Goal: Navigation & Orientation: Find specific page/section

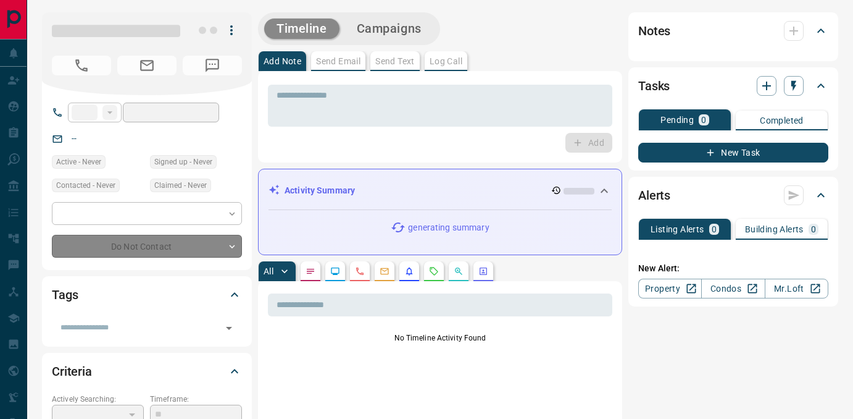
type input "**"
type input "**********"
type input "*"
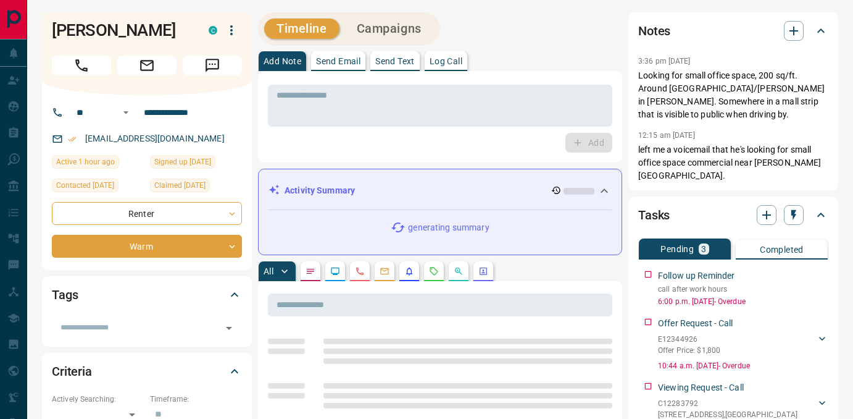
scroll to position [80, 0]
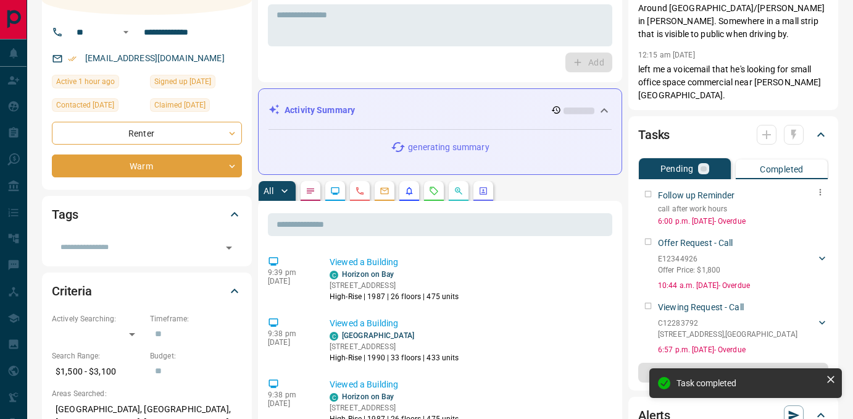
click at [653, 184] on div "Follow up Reminder call after work hours 6:00 p.m. [DATE] - Overdue" at bounding box center [734, 205] width 190 height 43
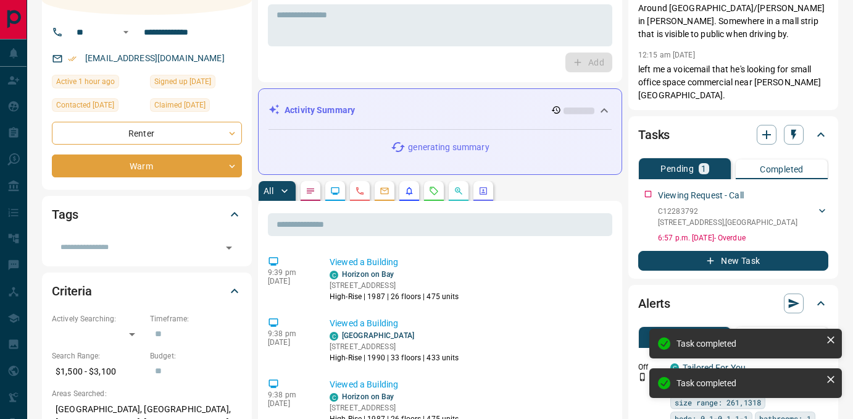
click at [645, 184] on div "Viewing Request - Call C12283792 [STREET_ADDRESS][PERSON_NAME] [PHONE_NUMBER] […" at bounding box center [734, 213] width 190 height 59
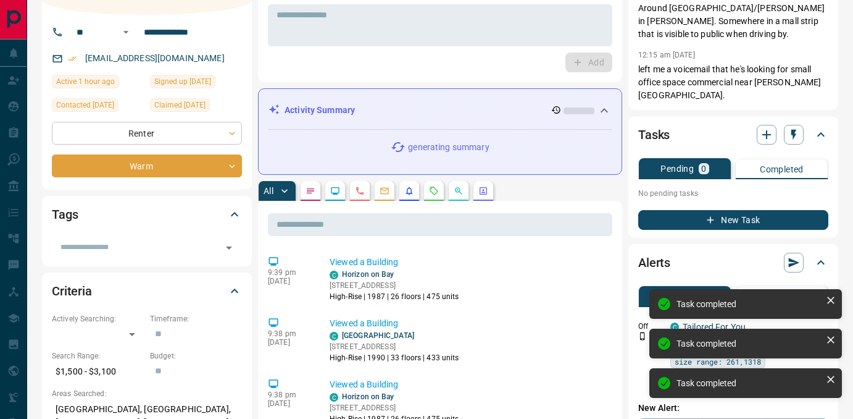
scroll to position [0, 0]
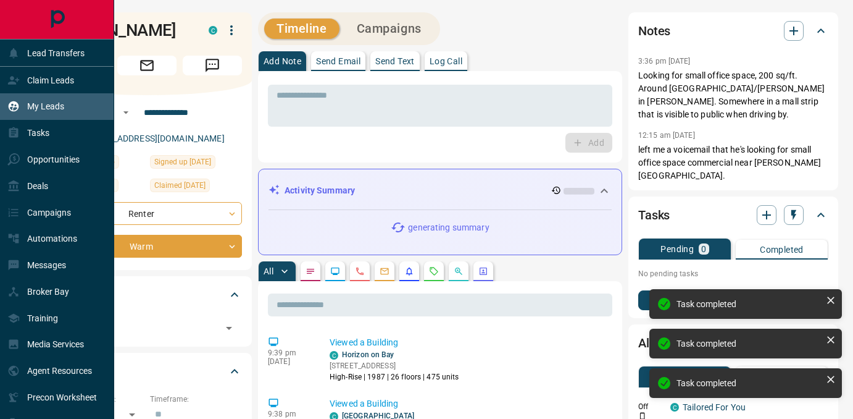
click at [39, 104] on p "My Leads" at bounding box center [45, 106] width 37 height 10
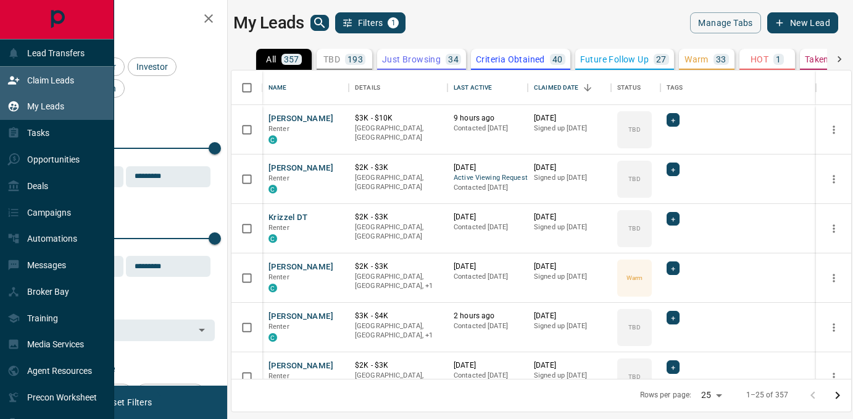
click at [73, 77] on p "Claim Leads" at bounding box center [50, 80] width 47 height 10
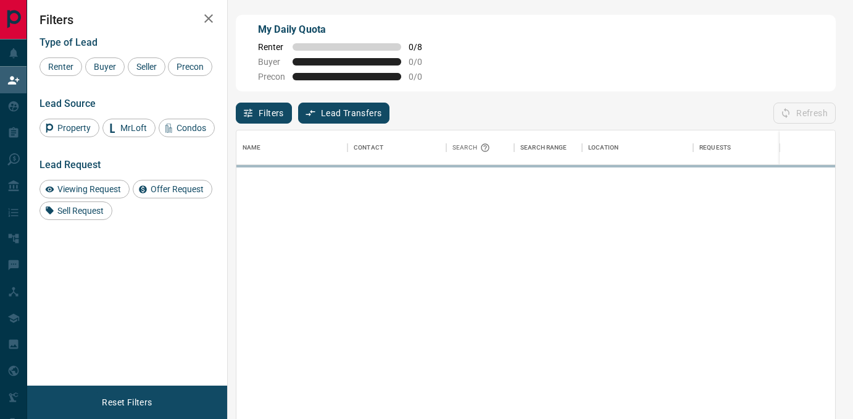
scroll to position [315, 599]
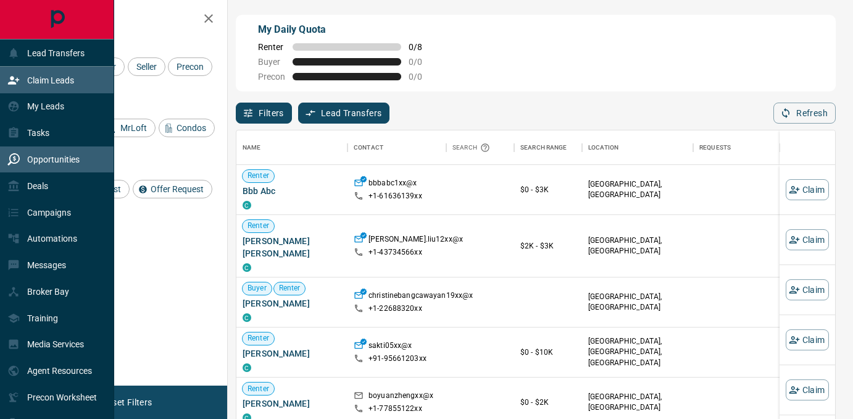
click at [57, 154] on p "Opportunities" at bounding box center [53, 159] width 52 height 10
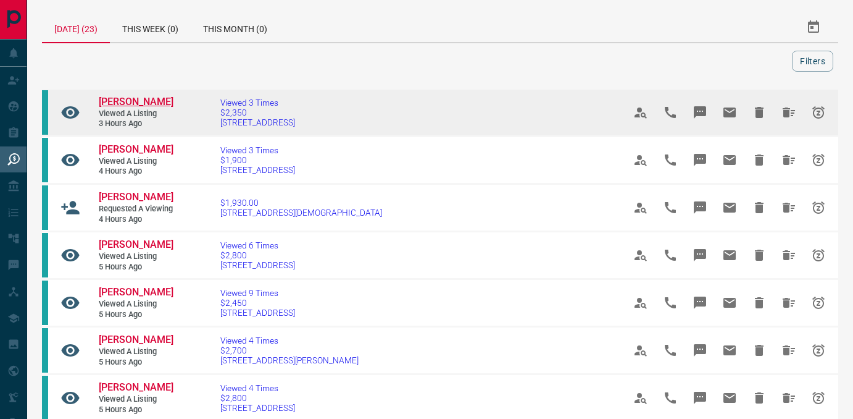
click at [121, 103] on span "[PERSON_NAME]" at bounding box center [136, 102] width 75 height 12
